Goal: Transaction & Acquisition: Purchase product/service

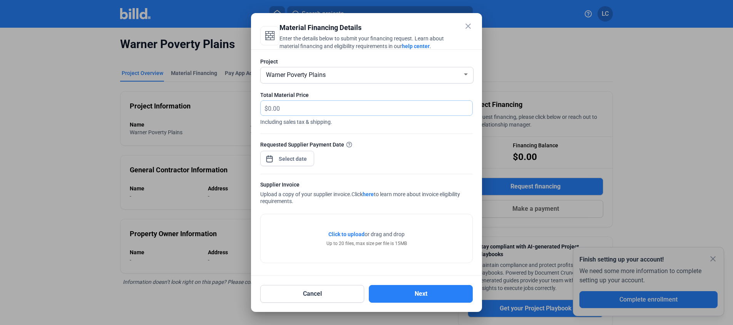
click at [435, 109] on input "text" at bounding box center [366, 108] width 196 height 15
type input "252,375.29"
click at [301, 163] on div "close Material Financing Details Enter the details below to submit your financi…" at bounding box center [366, 162] width 733 height 325
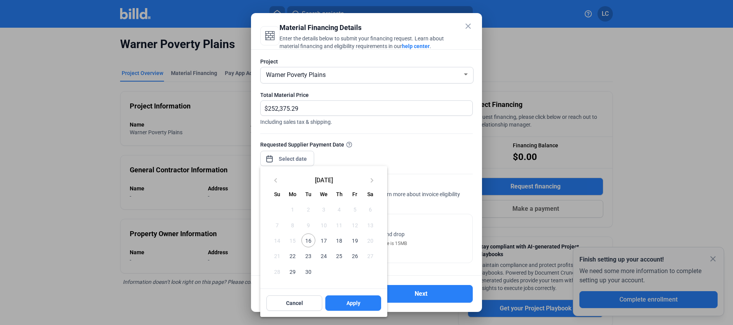
click at [355, 238] on span "19" at bounding box center [355, 241] width 14 height 14
click at [348, 307] on span "Apply" at bounding box center [354, 304] width 14 height 8
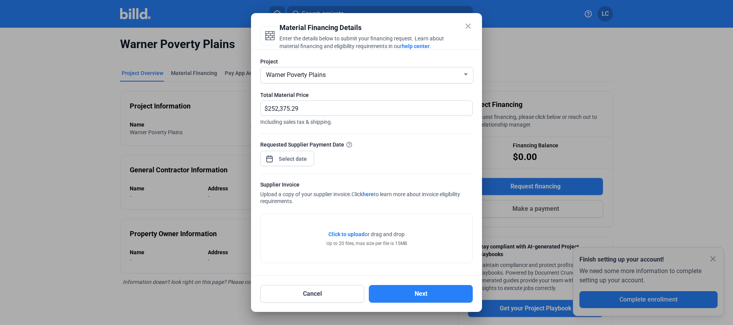
type input "[DATE]"
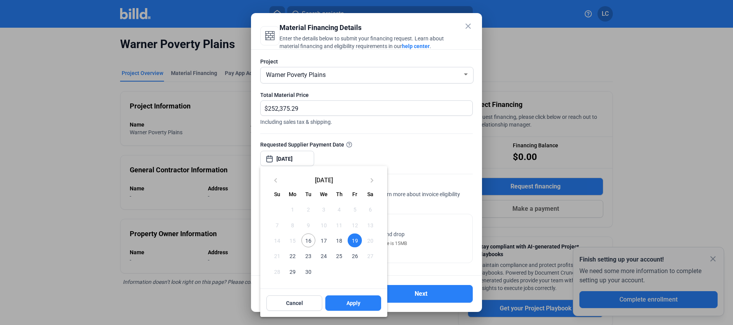
click at [419, 152] on div at bounding box center [366, 162] width 733 height 325
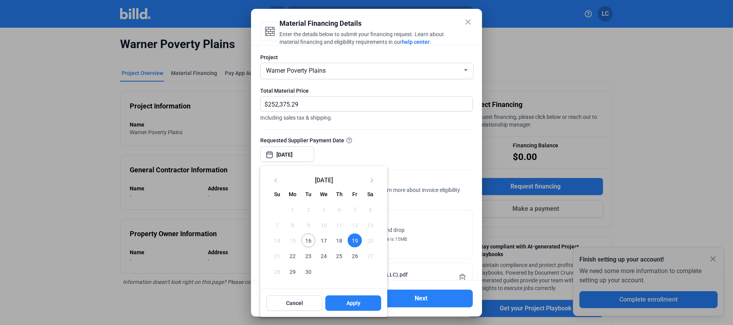
click at [439, 174] on div at bounding box center [366, 162] width 733 height 325
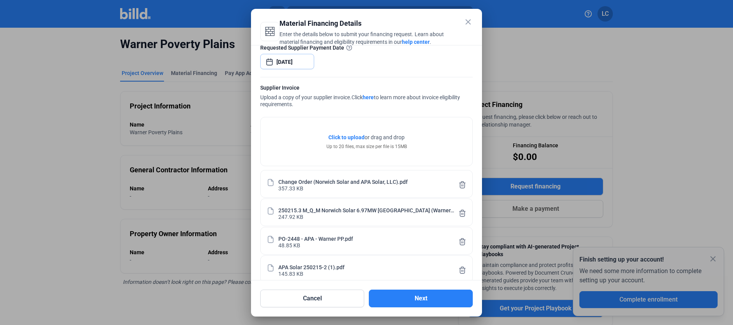
scroll to position [105, 0]
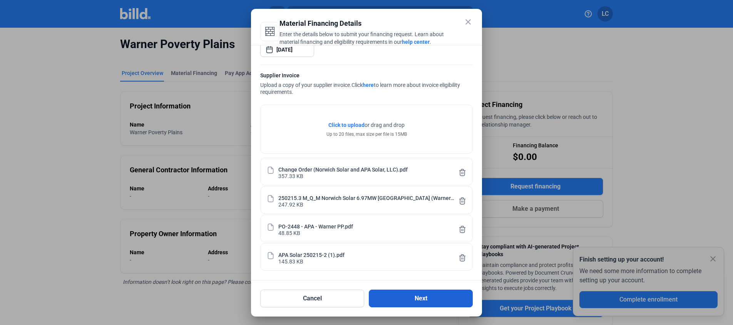
click at [418, 301] on button "Next" at bounding box center [421, 299] width 104 height 18
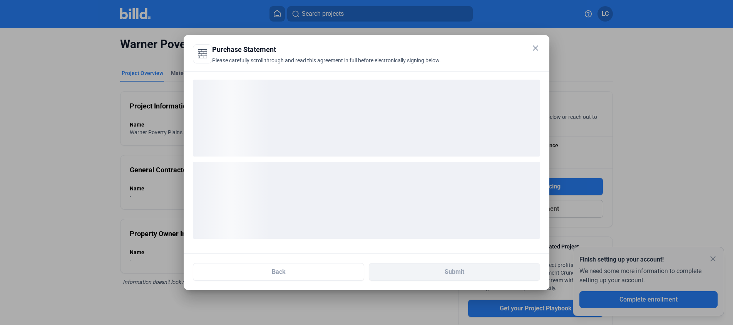
click at [714, 260] on div at bounding box center [366, 162] width 733 height 325
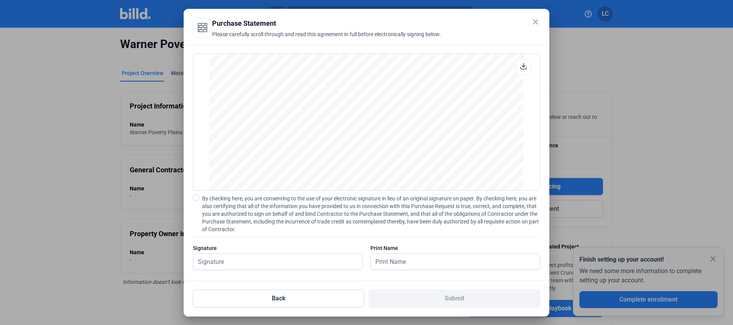
scroll to position [836, 0]
click at [523, 64] on icon at bounding box center [523, 66] width 7 height 7
click at [267, 264] on input "text" at bounding box center [273, 262] width 161 height 16
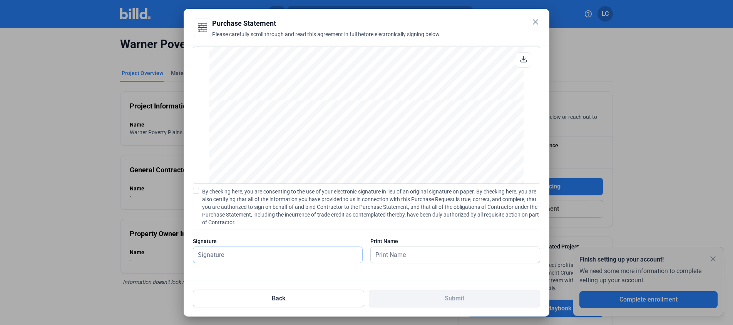
type input "[PERSON_NAME]"
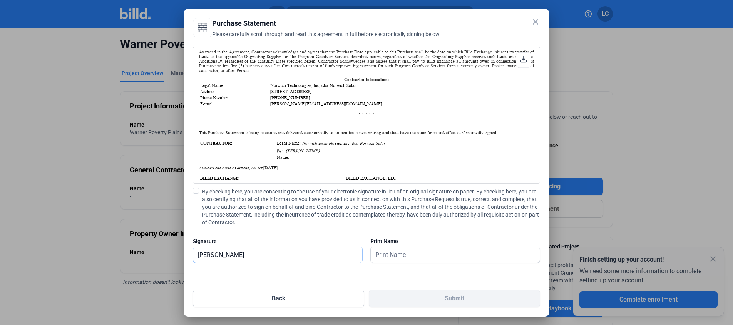
scroll to position [179, 0]
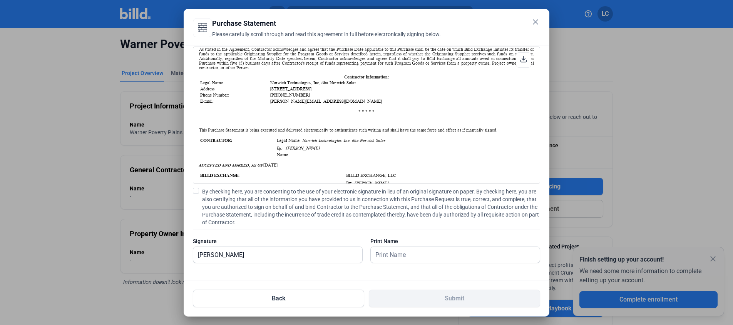
click at [536, 20] on mat-icon "close" at bounding box center [535, 21] width 9 height 9
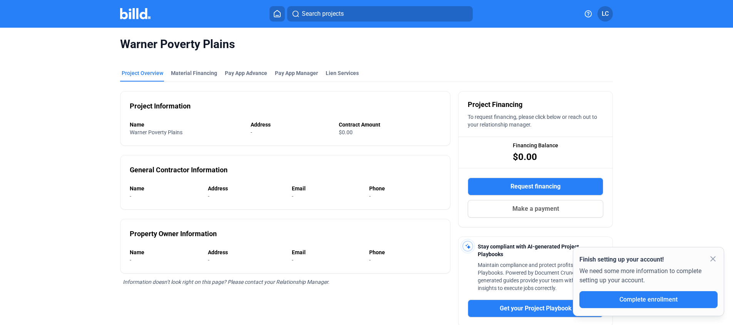
click at [714, 258] on mat-icon "close" at bounding box center [713, 259] width 9 height 9
